Goal: Task Accomplishment & Management: Complete application form

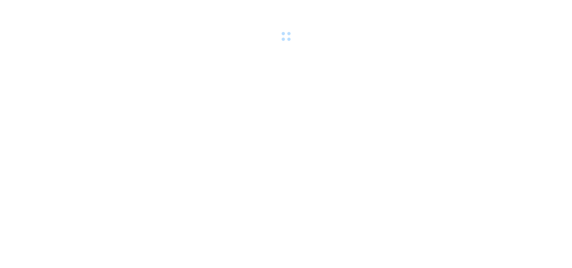
click at [82, 9] on div at bounding box center [286, 21] width 572 height 43
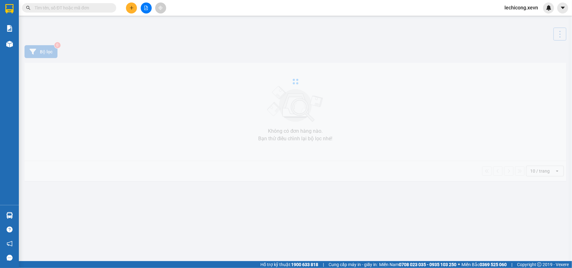
click at [82, 6] on input "text" at bounding box center [72, 7] width 74 height 7
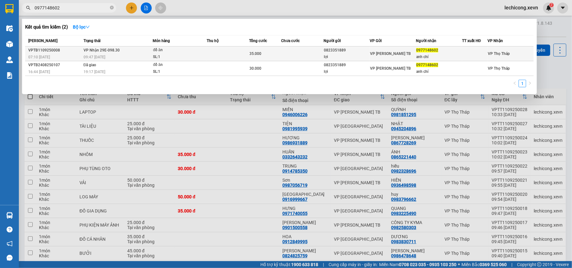
type input "0977148602"
click at [414, 47] on td "VP [PERSON_NAME] TB" at bounding box center [393, 54] width 46 height 15
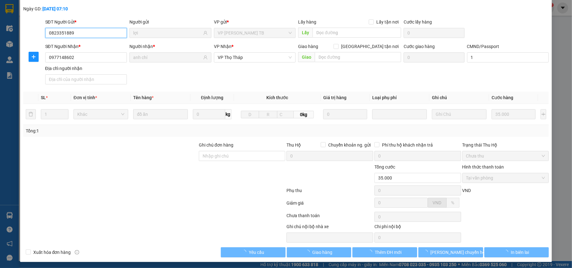
type input "0823351889"
type input "lợi"
type input "0977148602"
type input "anh chí"
type input "1"
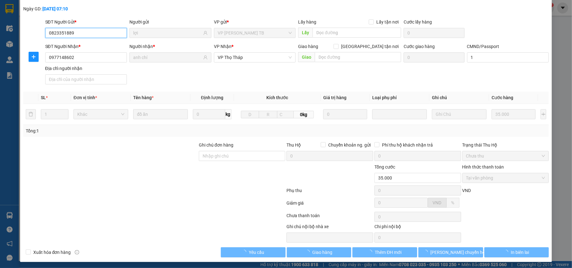
type input "35.000"
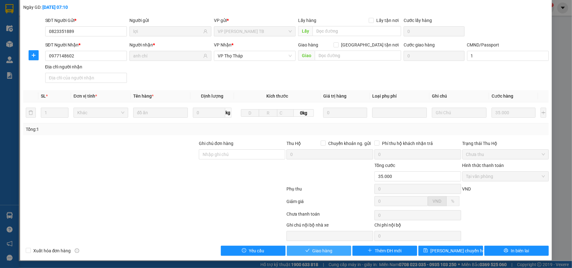
click at [331, 249] on button "Giao hàng" at bounding box center [319, 251] width 65 height 10
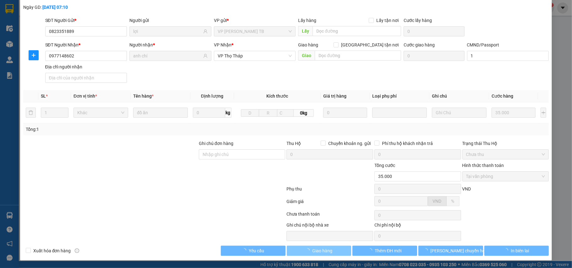
click at [331, 249] on button "Giao hàng" at bounding box center [319, 251] width 65 height 10
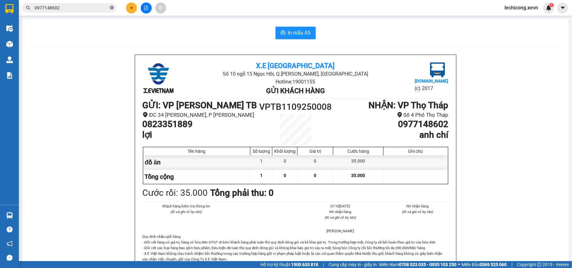
click at [113, 8] on icon "close-circle" at bounding box center [112, 8] width 4 height 4
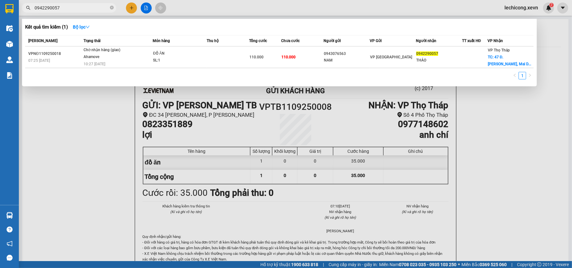
type input "0942290057"
click at [130, 7] on div at bounding box center [286, 134] width 572 height 268
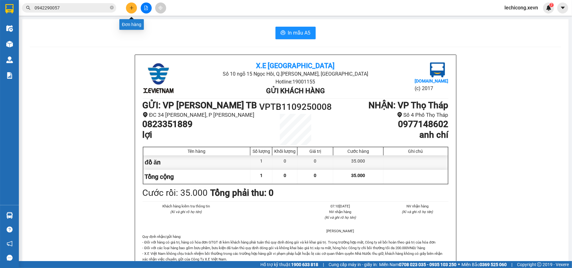
click at [130, 8] on icon "plus" at bounding box center [131, 8] width 4 height 4
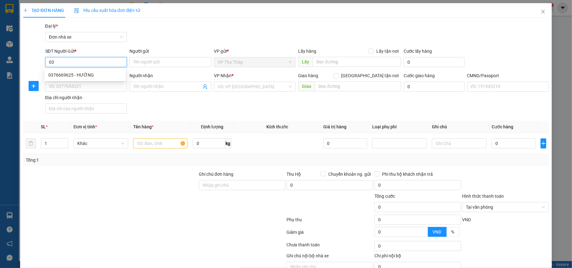
type input "0"
type input "0966367906"
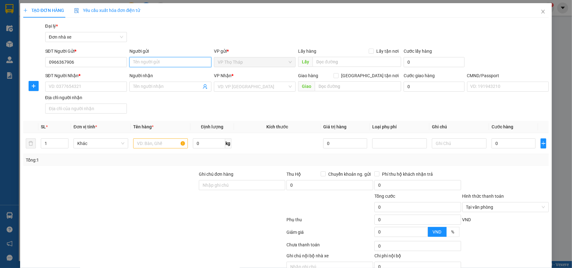
click at [155, 62] on input "Người gửi" at bounding box center [170, 62] width 82 height 10
type input "MY"
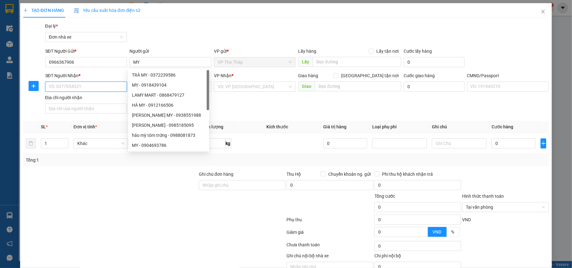
click at [94, 91] on input "SĐT Người Nhận *" at bounding box center [86, 87] width 82 height 10
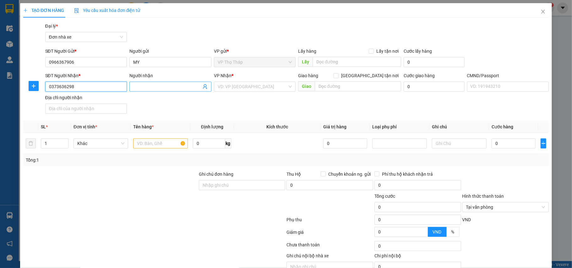
type input "0373636298"
click at [173, 85] on input "Người nhận" at bounding box center [167, 86] width 68 height 7
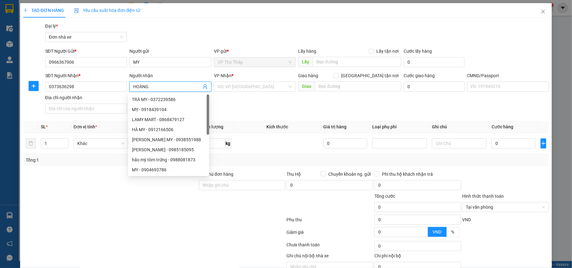
type input "HOÀNG"
click at [248, 80] on div "VP Nhận *" at bounding box center [255, 76] width 82 height 9
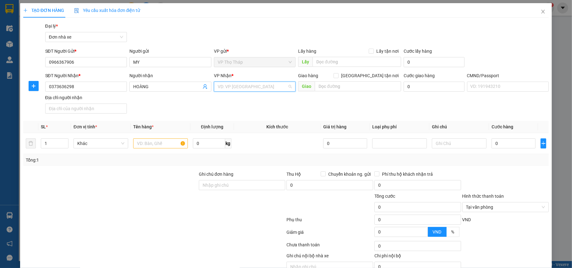
click at [240, 83] on input "search" at bounding box center [253, 86] width 70 height 9
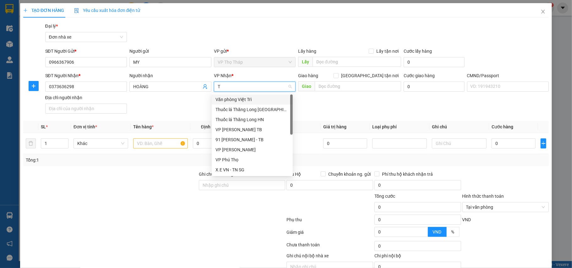
type input "TB"
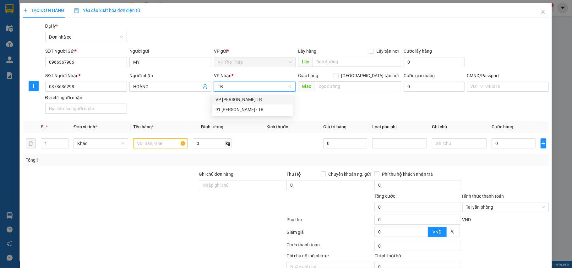
click at [230, 96] on div "VP [PERSON_NAME] TB" at bounding box center [253, 99] width 74 height 7
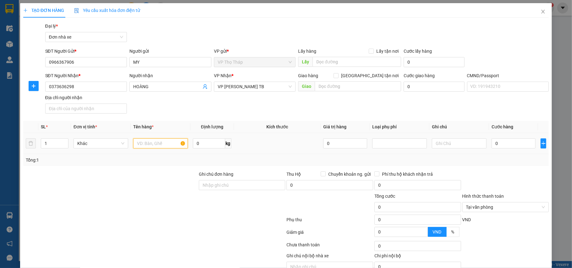
click at [146, 146] on input "text" at bounding box center [160, 144] width 55 height 10
type input "A"
type input "ÁO"
click at [510, 135] on td "0" at bounding box center [513, 143] width 49 height 21
click at [503, 147] on input "0" at bounding box center [514, 144] width 44 height 10
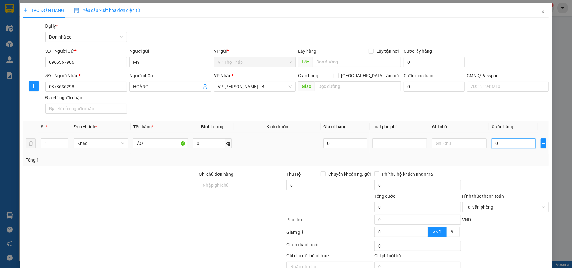
type input "3"
type input "30"
type input "30.000"
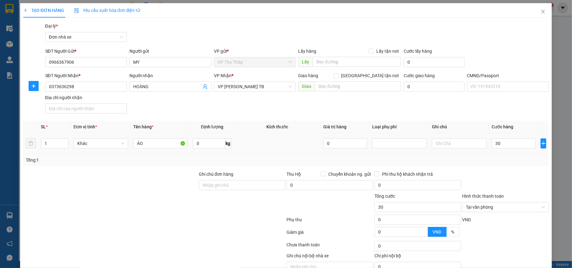
type input "30.000"
click at [506, 155] on div "Transit Pickup Surcharge Ids Transit Deliver Surcharge Ids Transit Deliver Surc…" at bounding box center [286, 155] width 526 height 264
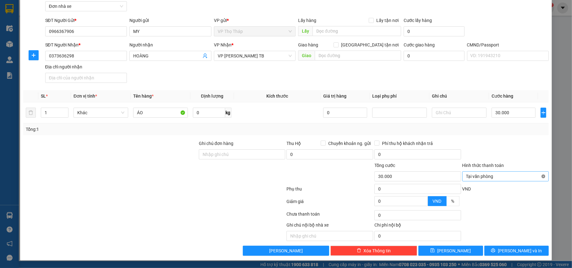
type input "30.000"
click at [520, 250] on span "[PERSON_NAME] và In" at bounding box center [520, 251] width 44 height 7
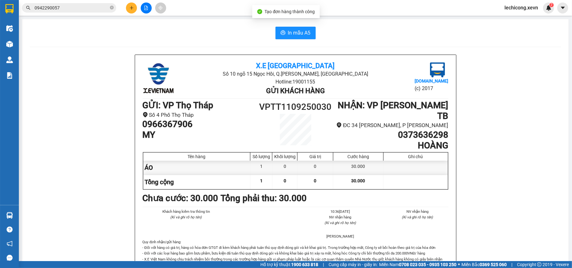
click at [282, 28] on button "In mẫu A5" at bounding box center [296, 33] width 40 height 13
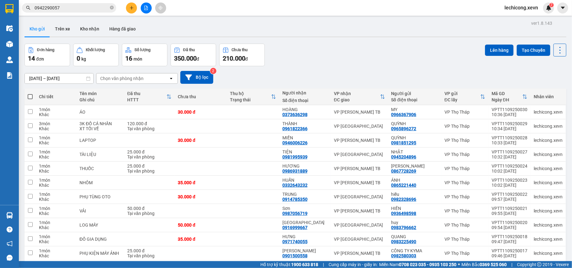
click at [135, 8] on button at bounding box center [131, 8] width 11 height 11
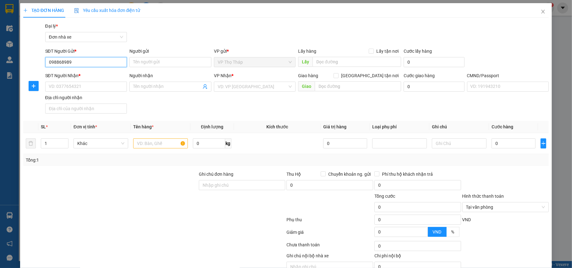
type input "0988628989"
click at [105, 73] on div "0988628989 - PHÙNG" at bounding box center [85, 75] width 74 height 7
type input "PHÙNG"
type input "0967821599"
type input "CHINH"
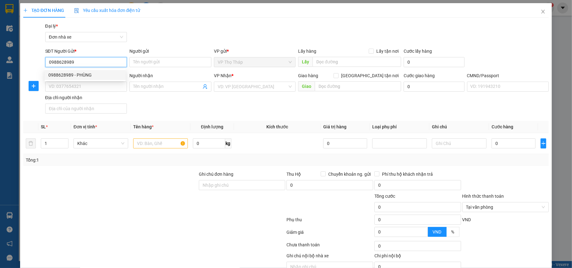
type input "037176002740 [PERSON_NAME]"
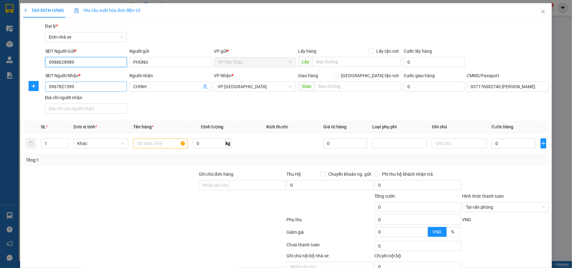
type input "0988628989"
click at [101, 86] on input "0967821599" at bounding box center [86, 87] width 82 height 10
click at [163, 136] on td at bounding box center [161, 143] width 60 height 21
click at [160, 145] on input "text" at bounding box center [160, 144] width 55 height 10
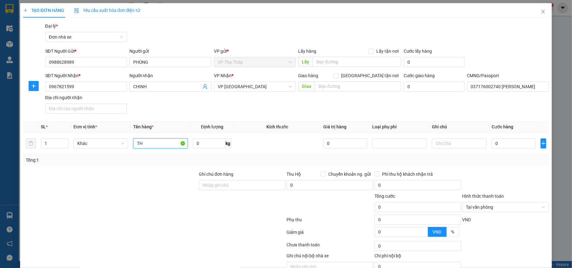
type input "T"
type input "THIẾT BỊ VỆ SINH"
click at [510, 145] on input "0" at bounding box center [514, 144] width 44 height 10
type input "3"
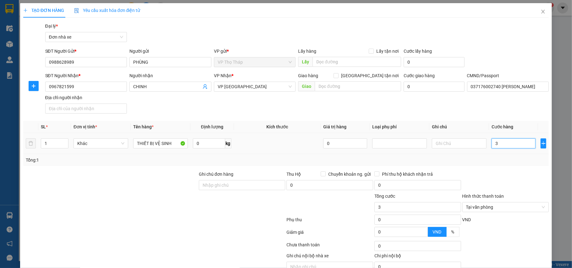
type input "30"
type input "30.000"
click at [495, 190] on form "Ghi chú đơn hàng Thu Hộ Chuyển khoản ng. gửi 0 Phí thu hộ khách nhận trả 0 Tổng…" at bounding box center [286, 205] width 526 height 69
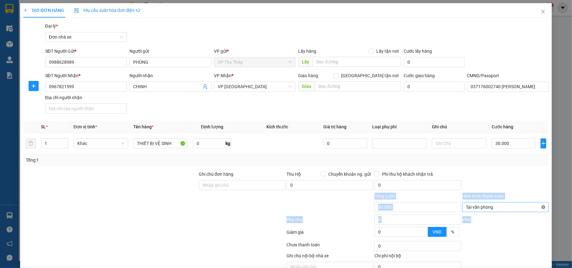
scroll to position [32, 0]
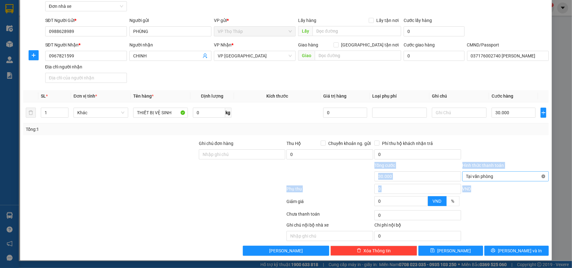
type input "30.000"
click at [525, 243] on div "Transit Pickup Surcharge Ids Transit Deliver Surcharge Ids Transit Deliver Surc…" at bounding box center [286, 124] width 526 height 264
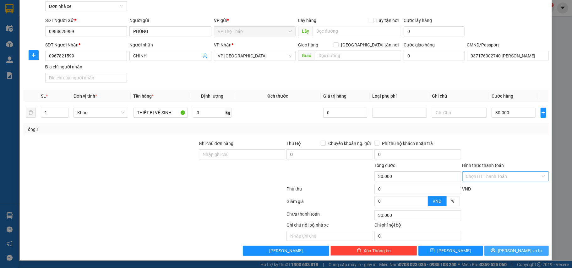
click at [526, 256] on button "[PERSON_NAME] và In" at bounding box center [517, 251] width 65 height 10
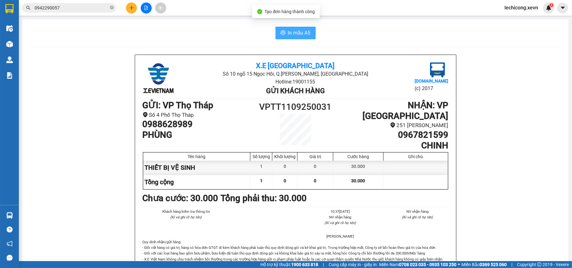
click at [290, 37] on button "In mẫu A5" at bounding box center [296, 33] width 40 height 13
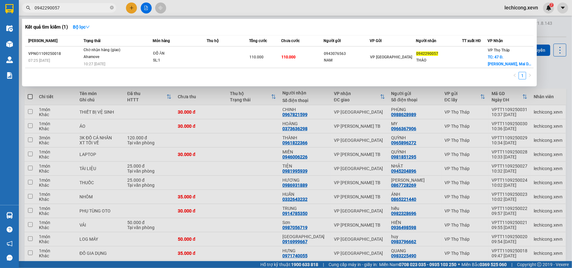
click at [78, 4] on input "0942290057" at bounding box center [72, 7] width 74 height 7
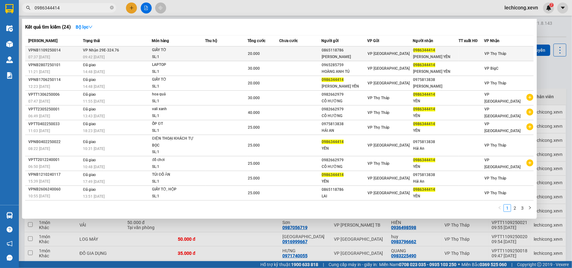
type input "0986344414"
click at [396, 52] on div "VP [GEOGRAPHIC_DATA]" at bounding box center [390, 53] width 45 height 7
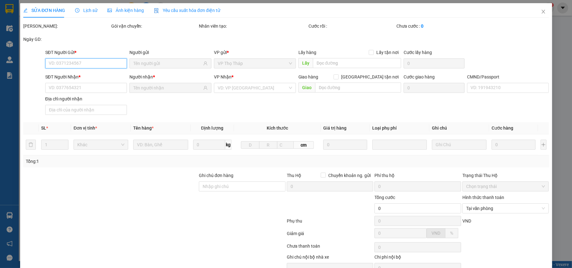
type input "0865118786"
type input "[PERSON_NAME]"
type input "0986344414"
type input "[PERSON_NAME] YẾN"
type input "1"
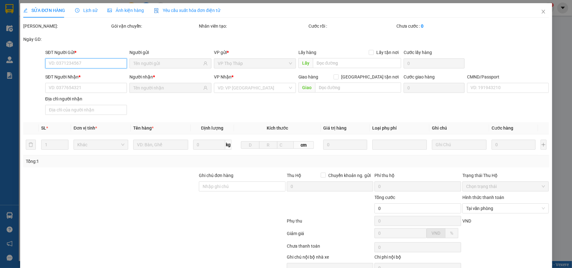
type input "20.000"
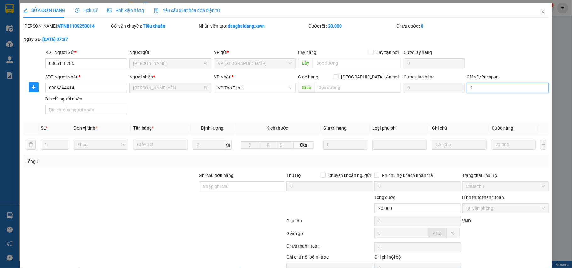
click at [490, 86] on input "1" at bounding box center [508, 88] width 82 height 10
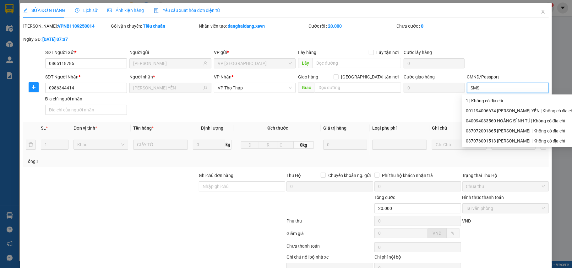
scroll to position [33, 0]
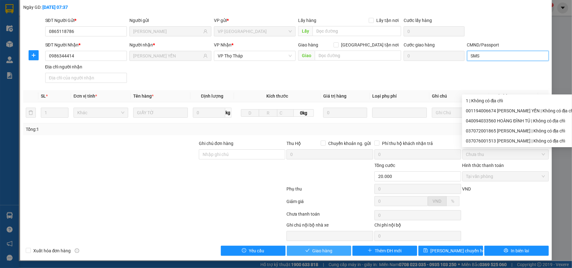
type input "SMS"
click at [312, 250] on span "Giao hàng" at bounding box center [322, 251] width 20 height 7
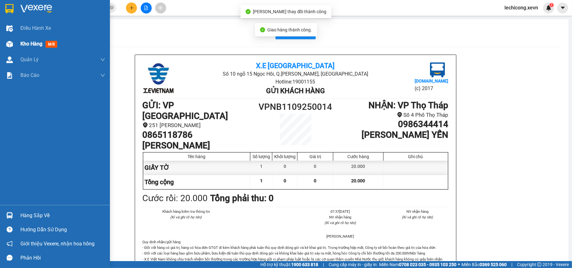
click at [7, 42] on img at bounding box center [9, 44] width 7 height 7
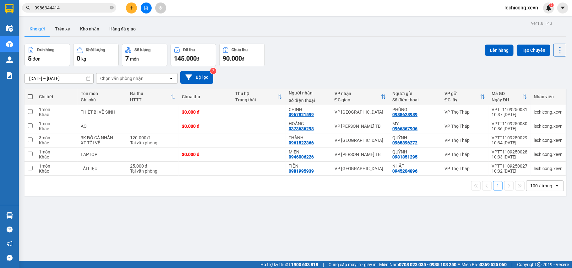
click at [86, 10] on input "0986344414" at bounding box center [72, 7] width 74 height 7
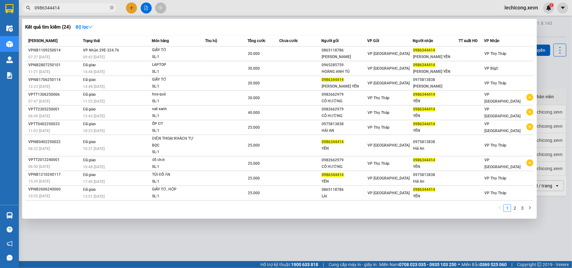
click at [86, 10] on input "0986344414" at bounding box center [72, 7] width 74 height 7
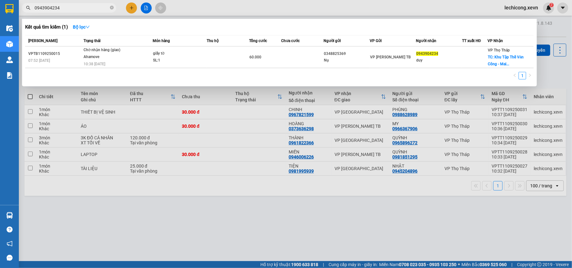
type input "0943904234"
click at [133, 8] on div at bounding box center [286, 134] width 572 height 268
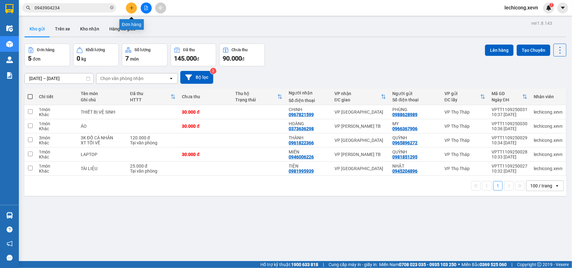
click at [133, 8] on icon "plus" at bounding box center [131, 8] width 3 height 0
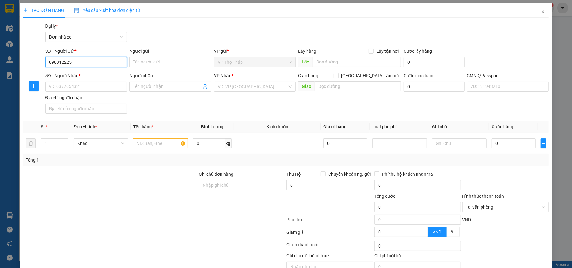
type input "0983122251"
click at [110, 76] on div "0983122251 - HOÀNG NHƯ CHUYỀN" at bounding box center [85, 75] width 74 height 7
type input "HOÀNG NHƯ CHUYỀN"
type input "0975791806"
type input "NHÂM"
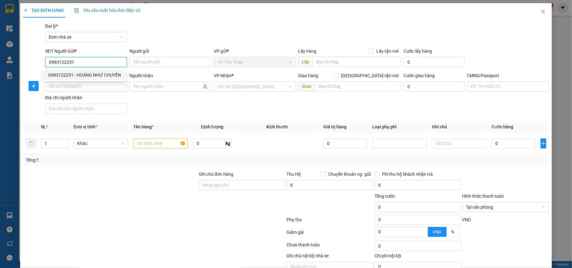
type input "036086011382 [PERSON_NAME] NAM [PERSON_NAME]"
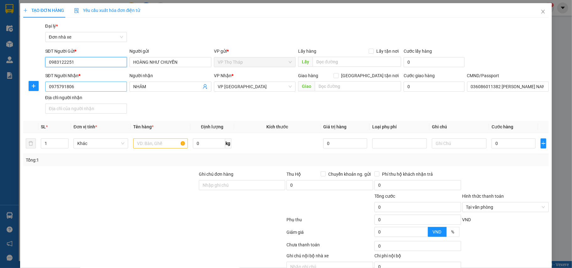
type input "0983122251"
click at [108, 87] on input "0975791806" at bounding box center [86, 87] width 82 height 10
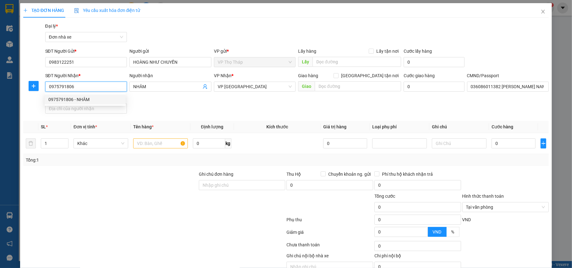
click at [108, 87] on input "0975791806" at bounding box center [86, 87] width 82 height 10
click at [99, 106] on div "0913897688 - [PERSON_NAME]" at bounding box center [85, 110] width 81 height 10
type input "0913897688"
type input "ANH LÂM"
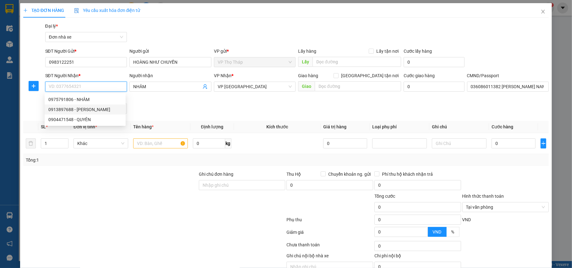
type input "CC"
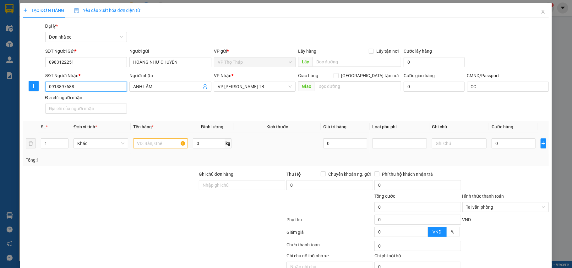
type input "0913897688"
click at [151, 149] on input "text" at bounding box center [160, 144] width 55 height 10
type input "MẪU VẢI"
click at [528, 145] on input "0" at bounding box center [514, 144] width 44 height 10
type input "3"
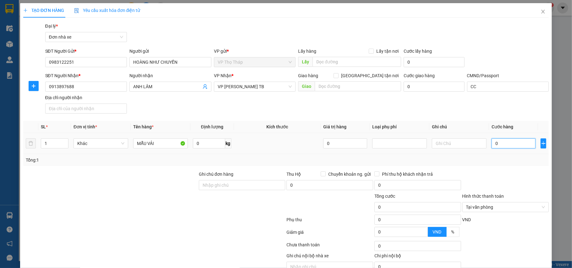
type input "3"
type input "35"
type input "35.000"
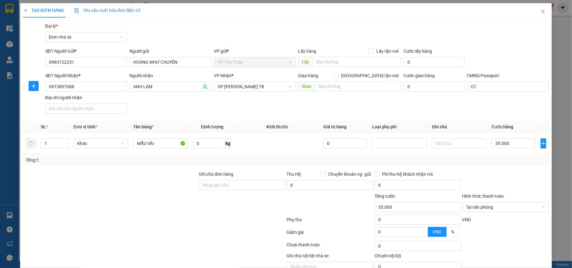
drag, startPoint x: 514, startPoint y: 164, endPoint x: 511, endPoint y: 167, distance: 4.0
click at [511, 166] on div "Transit Pickup Surcharge Ids Transit Deliver Surcharge Ids Transit Deliver Surc…" at bounding box center [286, 155] width 526 height 264
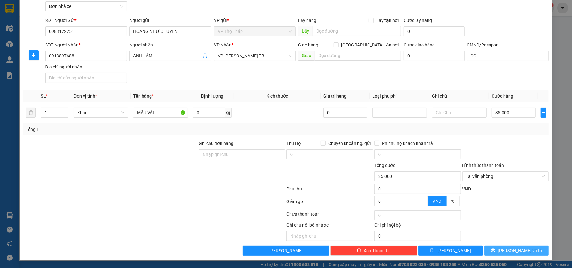
click at [525, 246] on button "[PERSON_NAME] và In" at bounding box center [517, 251] width 65 height 10
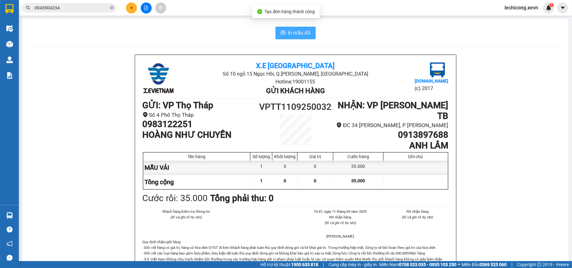
click at [276, 31] on button "In mẫu A5" at bounding box center [296, 33] width 40 height 13
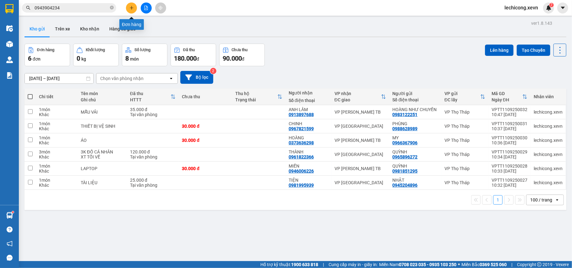
click at [130, 7] on icon "plus" at bounding box center [131, 8] width 4 height 4
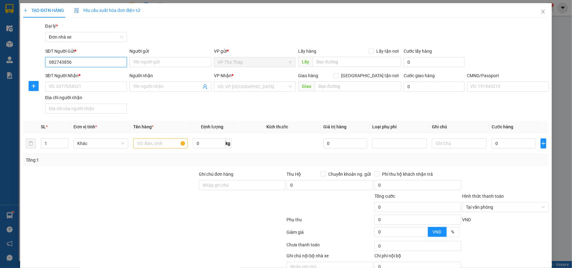
type input "0827438568"
click at [99, 78] on div "0827438568 - NGẦN" at bounding box center [85, 75] width 74 height 7
type input "NGẦN"
type input "0961683535"
type input "THẢO"
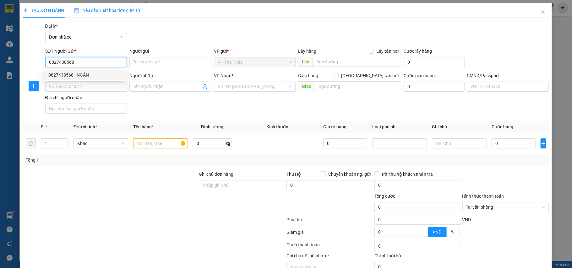
type input "036180005944 [PERSON_NAME]"
type input "0827438568"
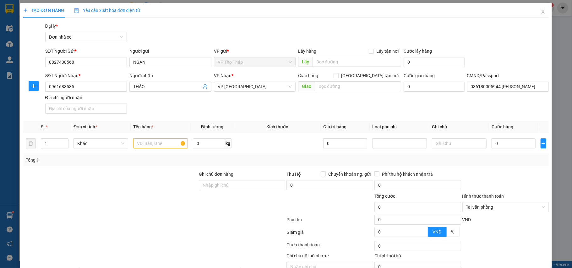
click at [163, 111] on div "SĐT Người Nhận * 0961683535 Người nhận THẢO VP Nhận * VP Ninh Bình Giao hàng [G…" at bounding box center [297, 94] width 507 height 44
drag, startPoint x: 100, startPoint y: 87, endPoint x: 0, endPoint y: 78, distance: 100.0
click at [0, 78] on div "TẠO ĐƠN HÀNG Yêu cầu xuất hóa đơn điện tử Transit Pickup Surcharge Ids Transit …" at bounding box center [286, 134] width 572 height 268
type input "0949780068"
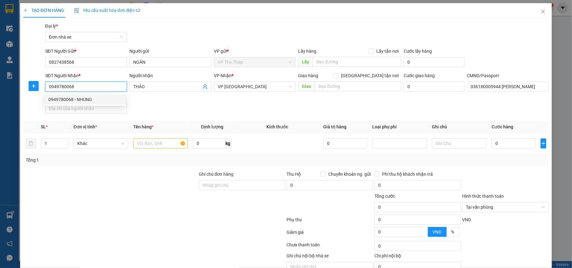
click at [100, 103] on div "0949780068 - NHUNG" at bounding box center [85, 100] width 81 height 10
type input "NHUNG"
type input "036094007365 [PERSON_NAME] 4/1 [PERSON_NAME]"
type input "ck lấy hộ vk"
type input "0949780068"
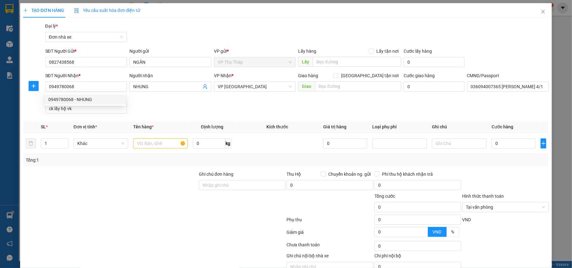
click at [207, 108] on div "SĐT Người Nhận * 0949780068 Người nhận NHUNG VP Nhận * VP Nam Định Giao hàng [G…" at bounding box center [297, 94] width 507 height 44
click at [155, 144] on input "text" at bounding box center [160, 144] width 55 height 10
click at [218, 143] on input "0" at bounding box center [209, 144] width 32 height 10
type input "22"
click at [184, 121] on th "Tên hàng *" at bounding box center [161, 127] width 60 height 12
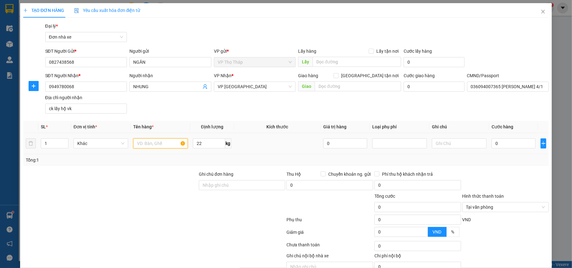
click at [148, 146] on input "text" at bounding box center [160, 144] width 55 height 10
type input "THỰC PHẨM"
click at [517, 144] on input "0" at bounding box center [514, 144] width 44 height 10
type input "4"
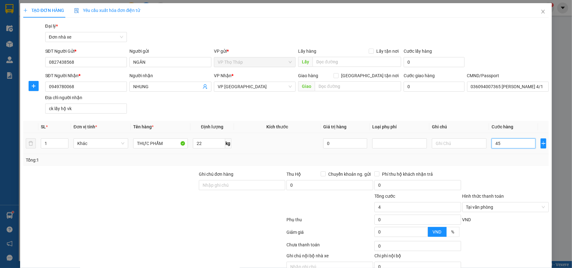
type input "454"
click at [522, 172] on div at bounding box center [506, 182] width 88 height 22
type input "454.000"
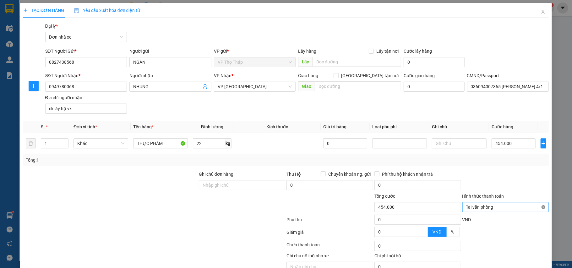
type input "454.000"
click at [510, 179] on div at bounding box center [506, 182] width 88 height 22
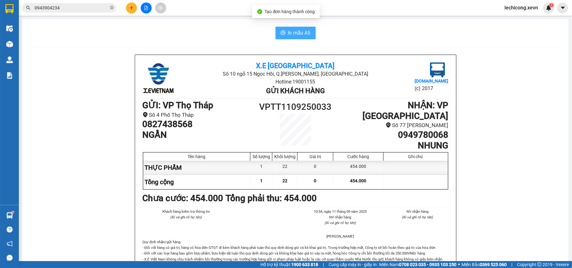
click at [291, 31] on span "In mẫu A5" at bounding box center [299, 33] width 23 height 8
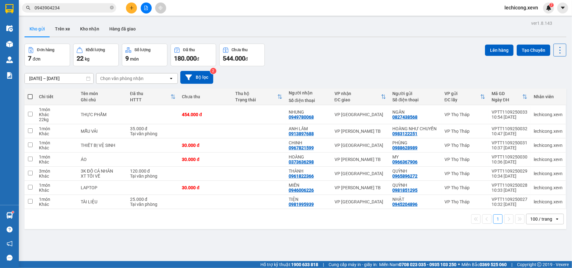
click at [326, 40] on div "ver 1.8.143 Kho gửi Trên xe Kho nhận Hàng đã giao Đơn hàng 7 đơn Khối lượng 22 …" at bounding box center [295, 153] width 547 height 268
click at [287, 51] on div "Đơn hàng 7 đơn Khối lượng 22 kg Số lượng 9 món Đã thu 180.000 đ Chưa thu 544.00…" at bounding box center [296, 55] width 542 height 23
click at [130, 8] on icon "plus" at bounding box center [131, 8] width 4 height 4
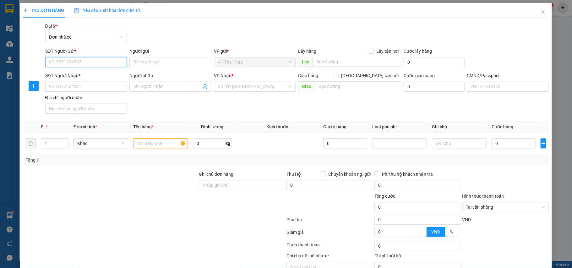
click at [102, 66] on input "SĐT Người Gửi *" at bounding box center [86, 62] width 82 height 10
click at [91, 58] on input "098660588" at bounding box center [86, 62] width 82 height 10
click at [0, 57] on div "TẠO ĐƠN HÀNG Yêu cầu xuất hóa đơn điện tử Transit Pickup Surcharge Ids Transit …" at bounding box center [286, 134] width 572 height 268
type input "0984660588"
click at [89, 62] on input "0984660588" at bounding box center [86, 62] width 82 height 10
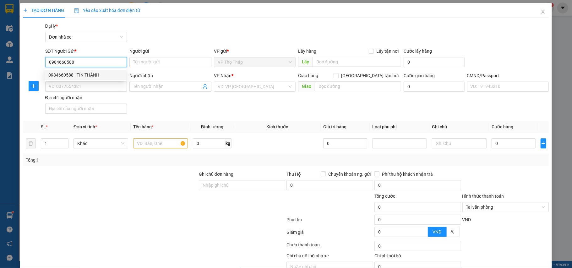
click at [94, 71] on div "0984660588 - TÍN THÀNH" at bounding box center [85, 75] width 81 height 10
type input "TÍN THÀNH"
type input "0979887744"
type input "LAD THIÊN HÀ"
type input "035085003211 [PERSON_NAME]"
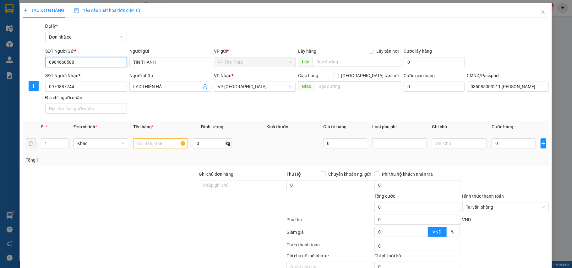
type input "0984660588"
click at [175, 143] on input "text" at bounding box center [160, 144] width 55 height 10
type input "R"
click at [502, 143] on input "0" at bounding box center [514, 144] width 44 height 10
click at [529, 176] on div at bounding box center [506, 182] width 88 height 22
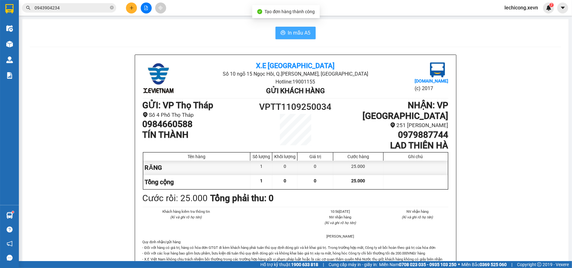
click at [298, 31] on span "In mẫu A5" at bounding box center [299, 33] width 23 height 8
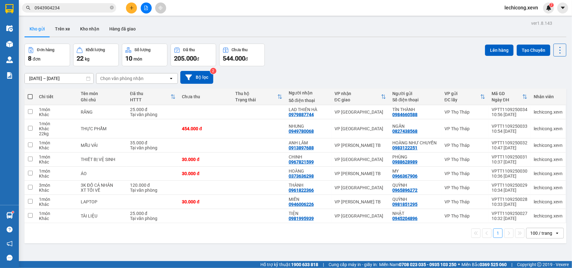
click at [366, 69] on div "[DATE] – [DATE] Press the down arrow key to interact with the calendar and sele…" at bounding box center [296, 77] width 542 height 22
click at [131, 8] on icon "plus" at bounding box center [131, 8] width 3 height 0
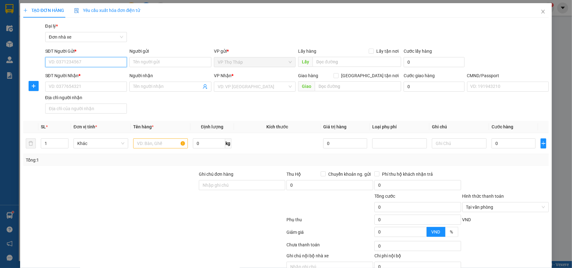
click at [84, 60] on input "SĐT Người Gửi *" at bounding box center [86, 62] width 82 height 10
click at [437, 102] on div "SĐT Người Nhận * VD: 0377654321 Người nhận Tên người nhận VP Nhận * VD: VP [GEO…" at bounding box center [297, 94] width 507 height 44
click at [446, 30] on div "Gói vận chuyển * Tiêu chuẩn Đại lý * Đơn nhà xe" at bounding box center [297, 34] width 507 height 22
